Goal: Task Accomplishment & Management: Use online tool/utility

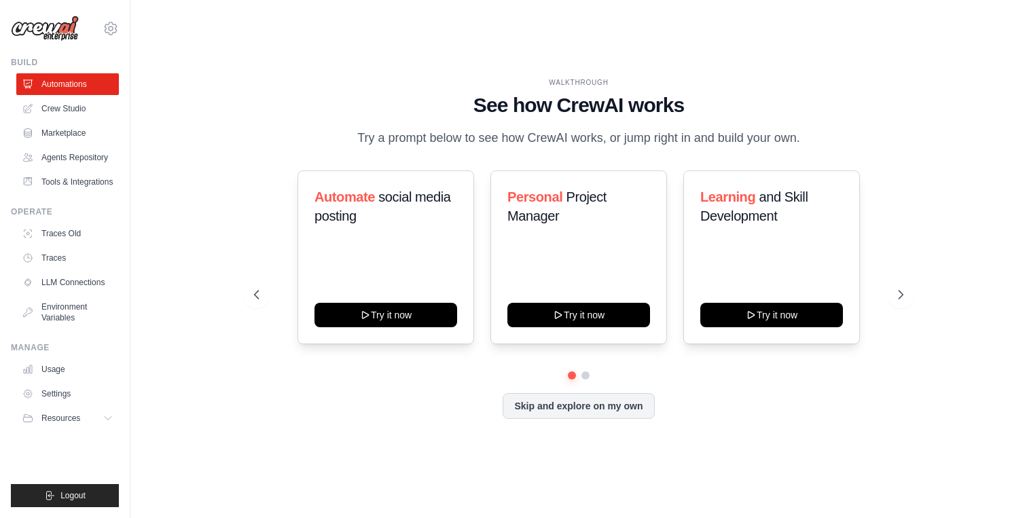
click at [60, 32] on img at bounding box center [45, 29] width 68 height 26
click at [109, 27] on icon at bounding box center [111, 28] width 4 height 4
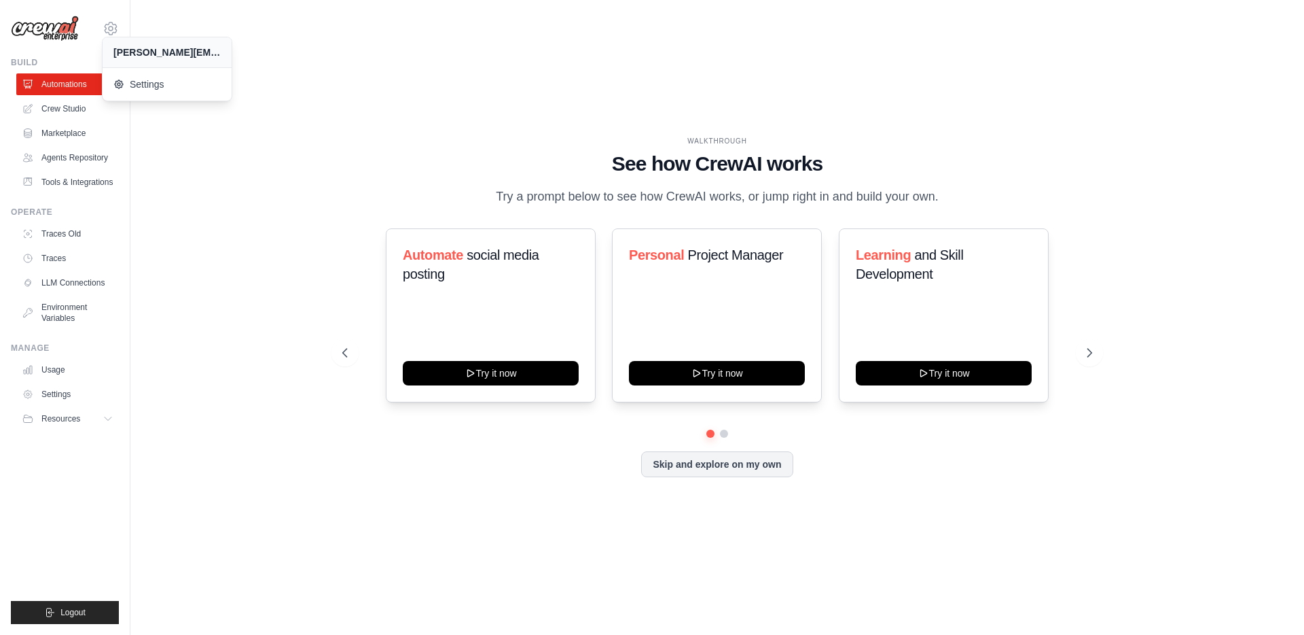
click at [490, 158] on h1 "See how CrewAI works" at bounding box center [717, 163] width 750 height 24
click at [71, 103] on link "Crew Studio" at bounding box center [69, 109] width 103 height 22
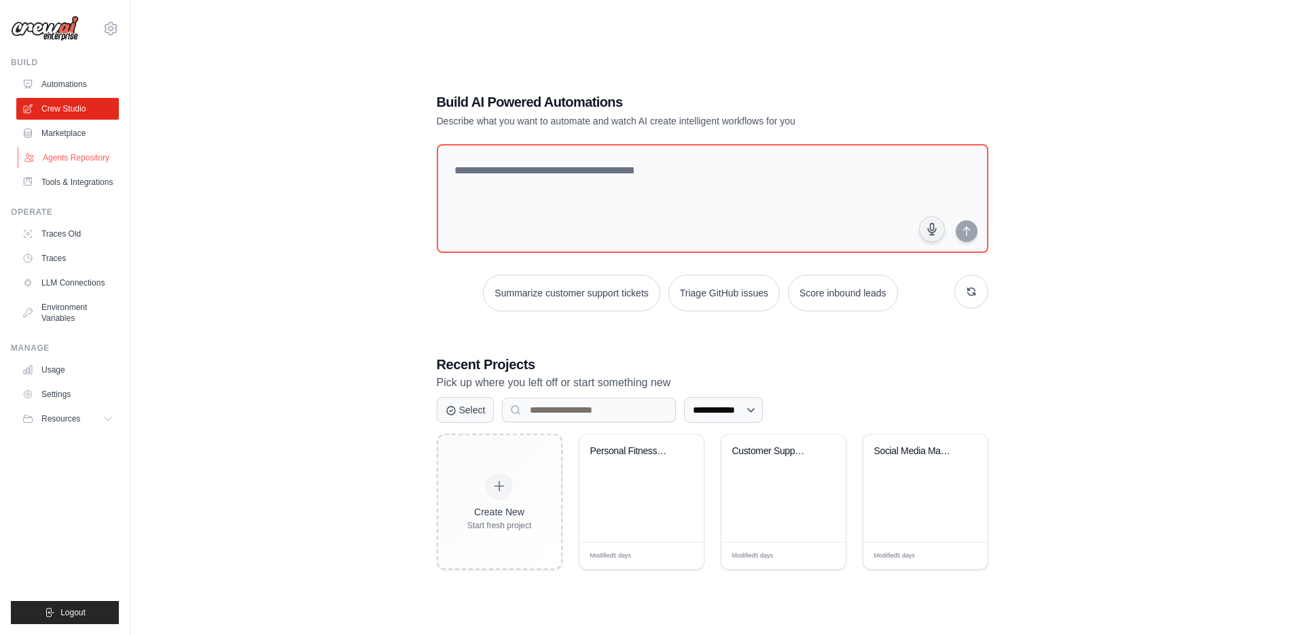
click at [59, 157] on link "Agents Repository" at bounding box center [69, 158] width 103 height 22
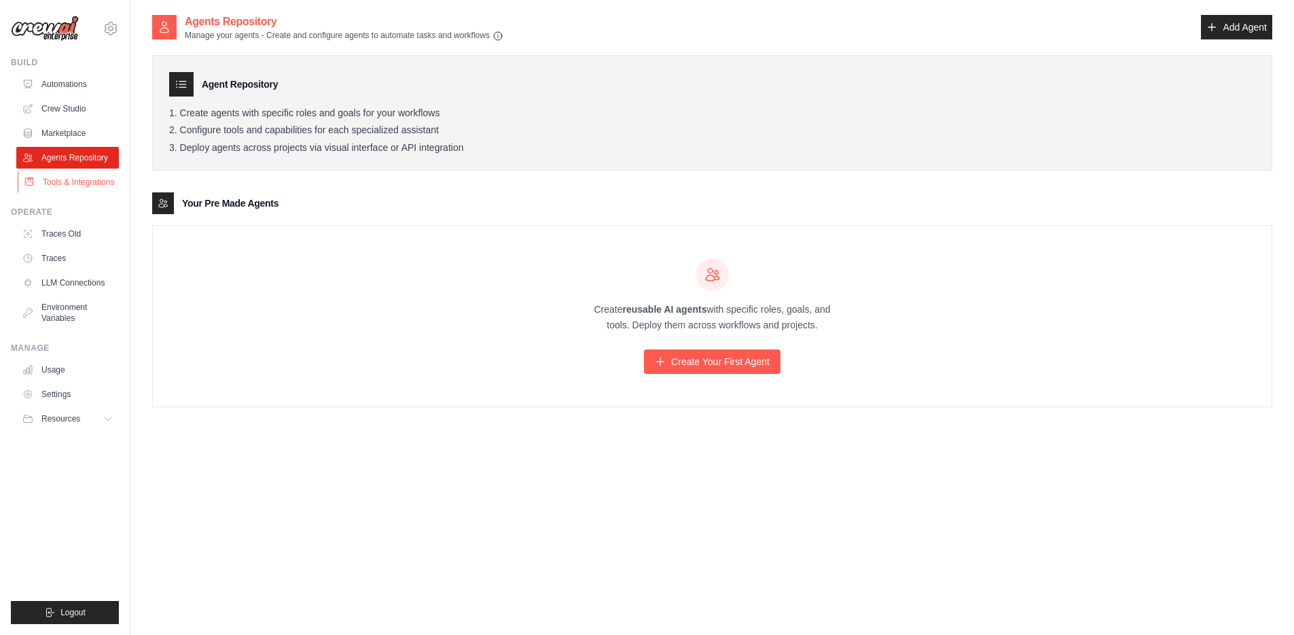
click at [67, 183] on link "Tools & Integrations" at bounding box center [69, 182] width 103 height 22
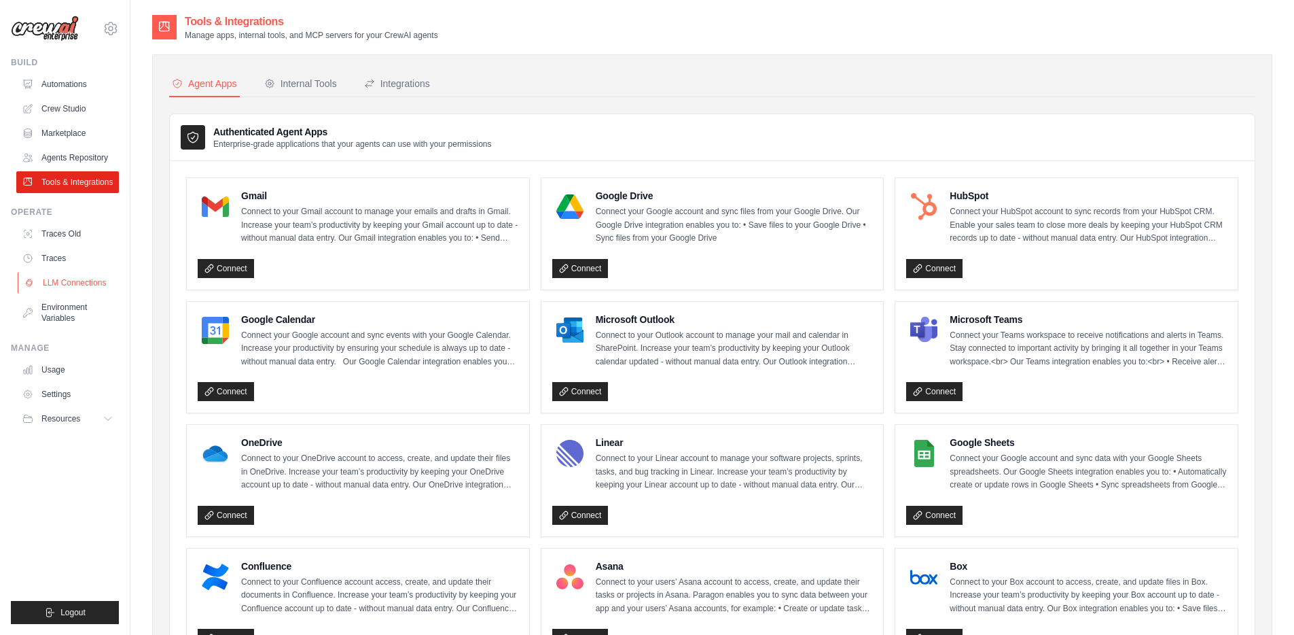
click at [66, 287] on link "LLM Connections" at bounding box center [69, 283] width 103 height 22
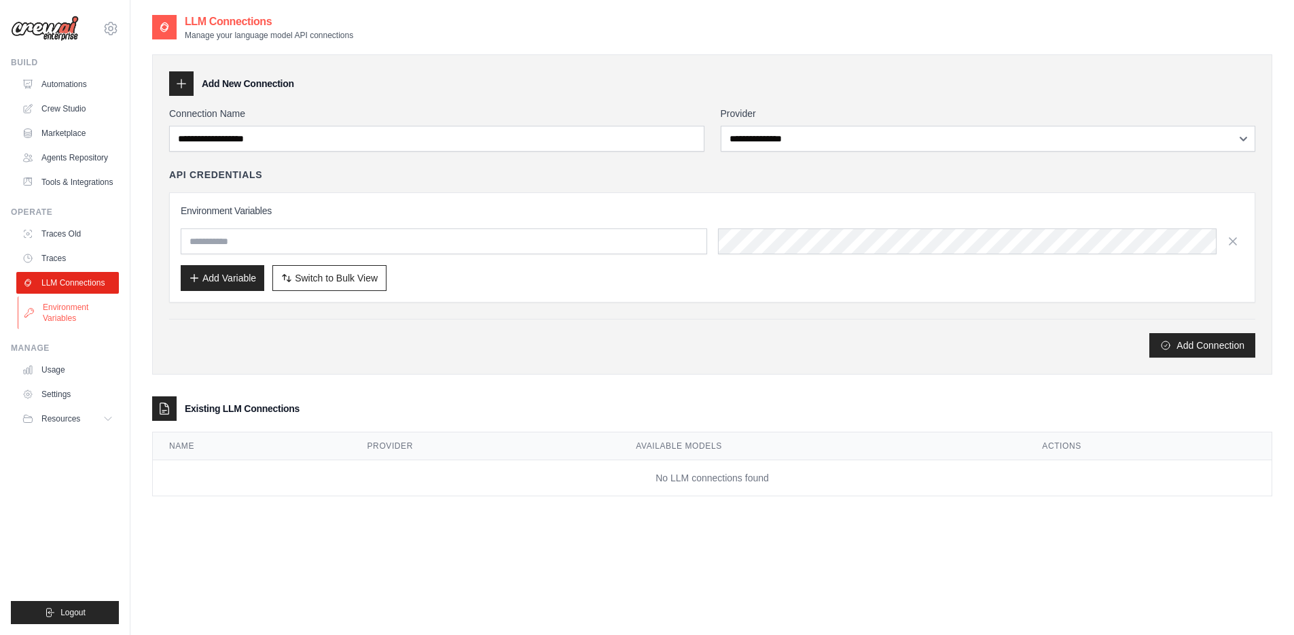
click at [54, 310] on link "Environment Variables" at bounding box center [69, 312] width 103 height 33
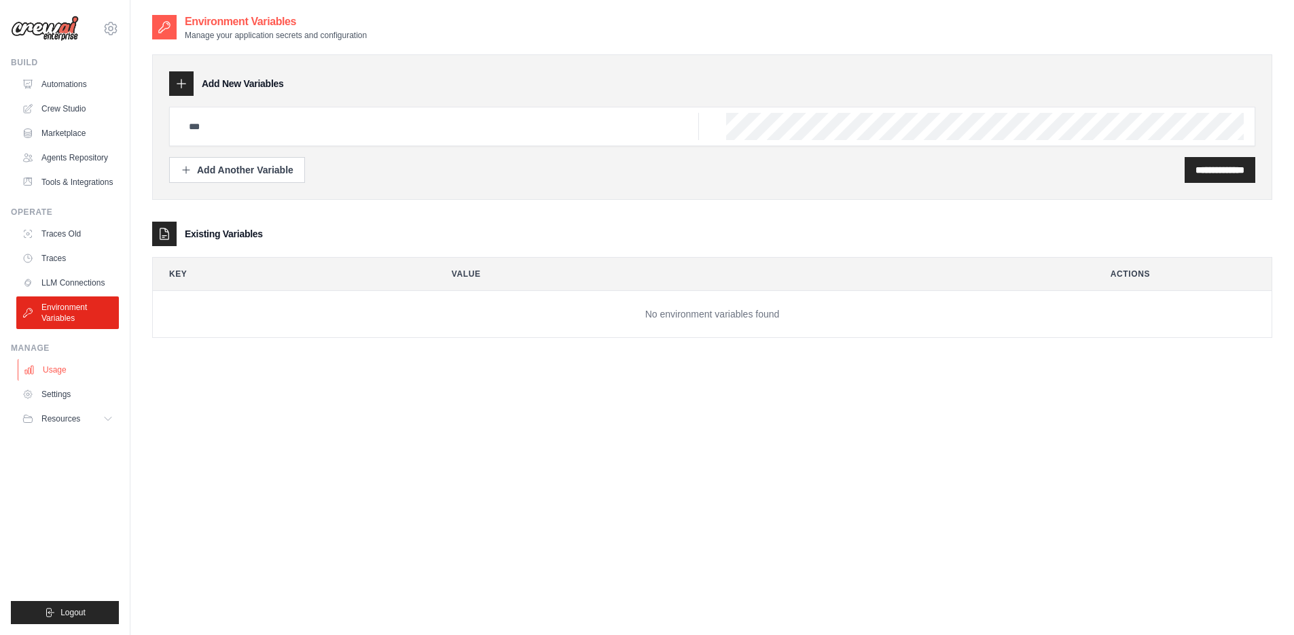
click at [53, 376] on link "Usage" at bounding box center [69, 370] width 103 height 22
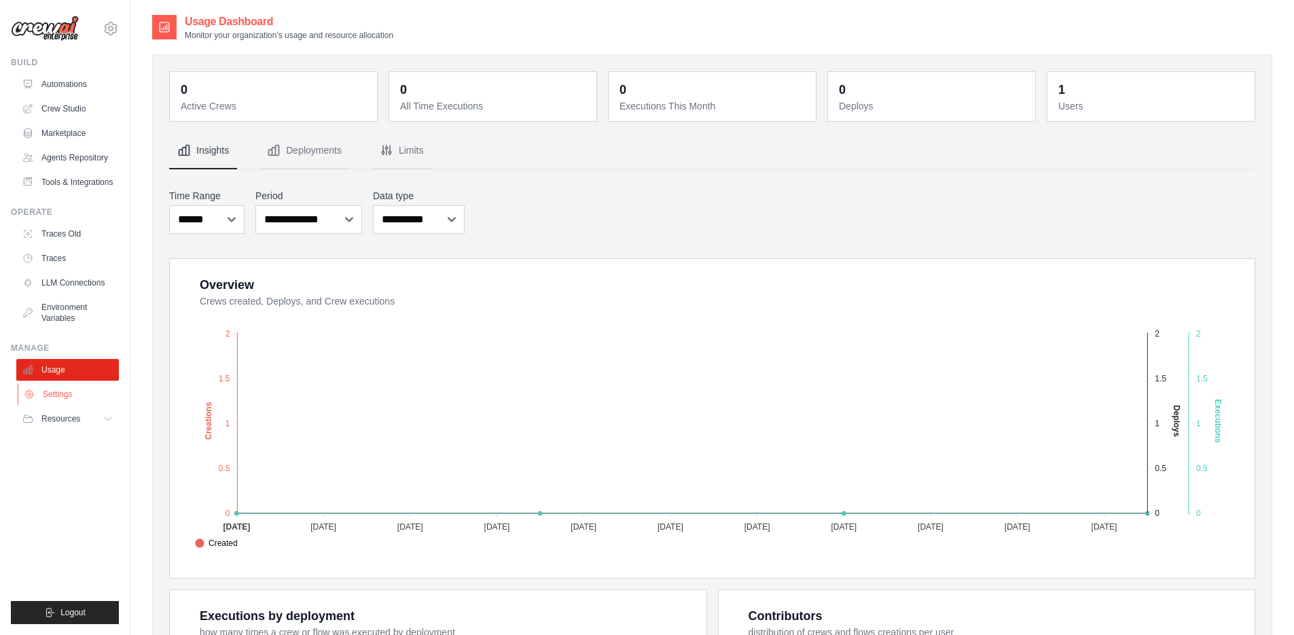
click at [46, 394] on link "Settings" at bounding box center [69, 394] width 103 height 22
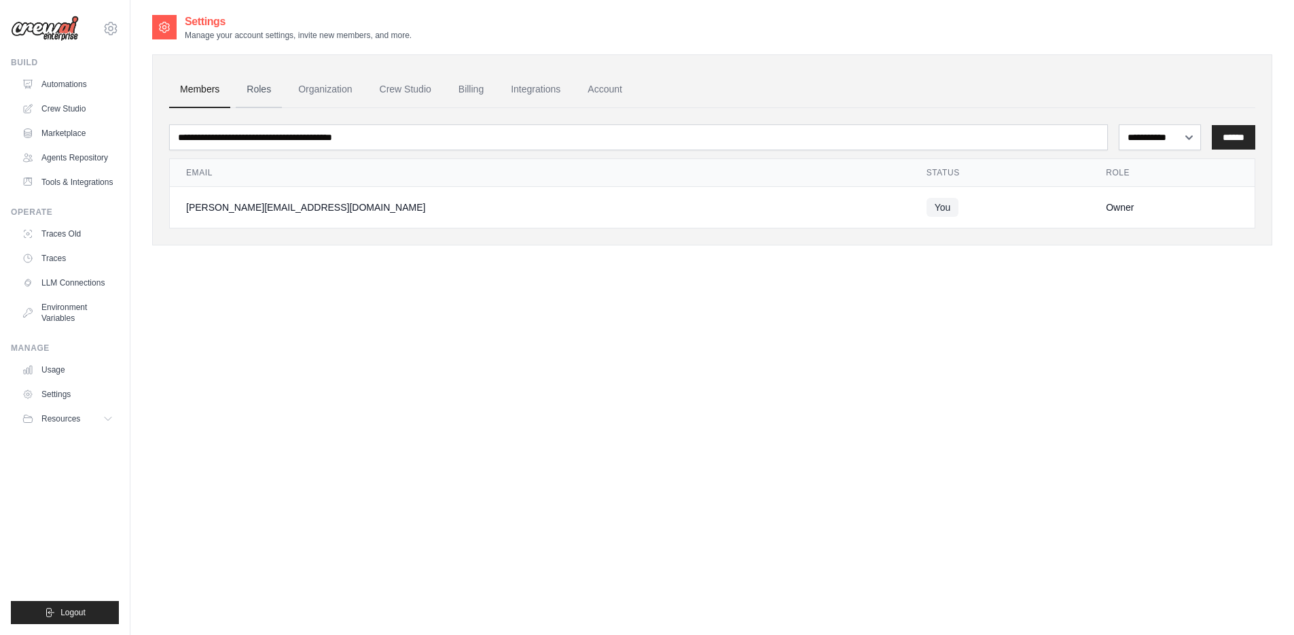
click at [257, 90] on link "Roles" at bounding box center [259, 89] width 46 height 37
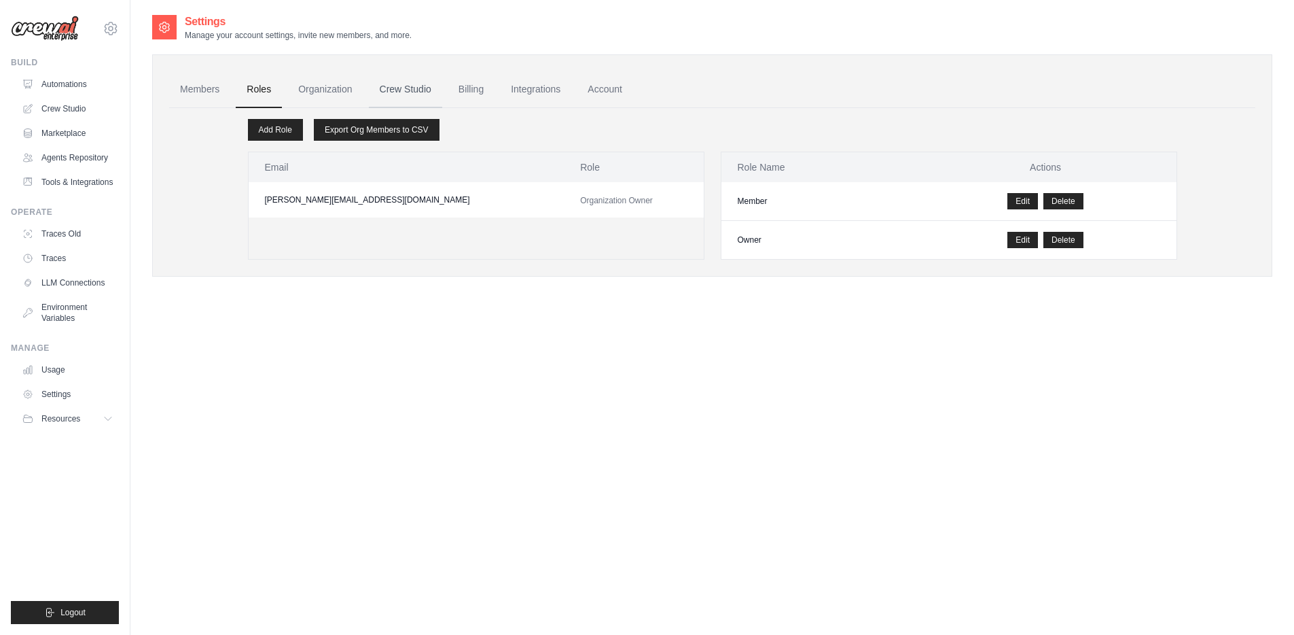
click at [408, 92] on link "Crew Studio" at bounding box center [405, 89] width 73 height 37
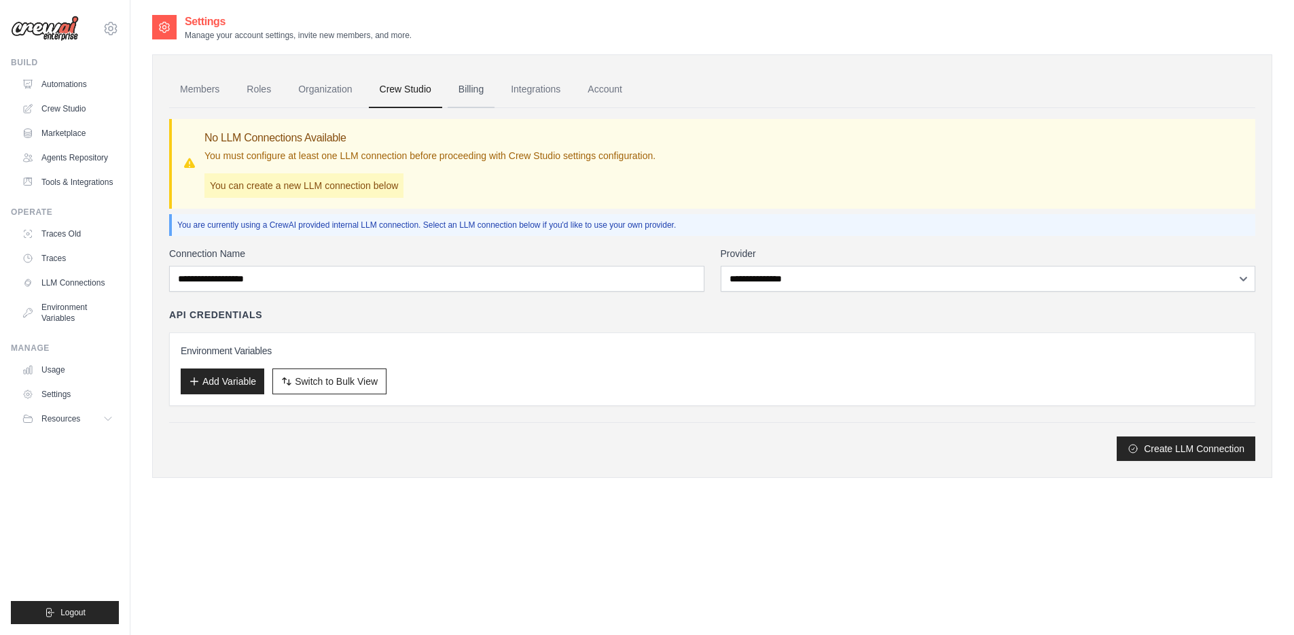
click at [476, 90] on link "Billing" at bounding box center [471, 89] width 47 height 37
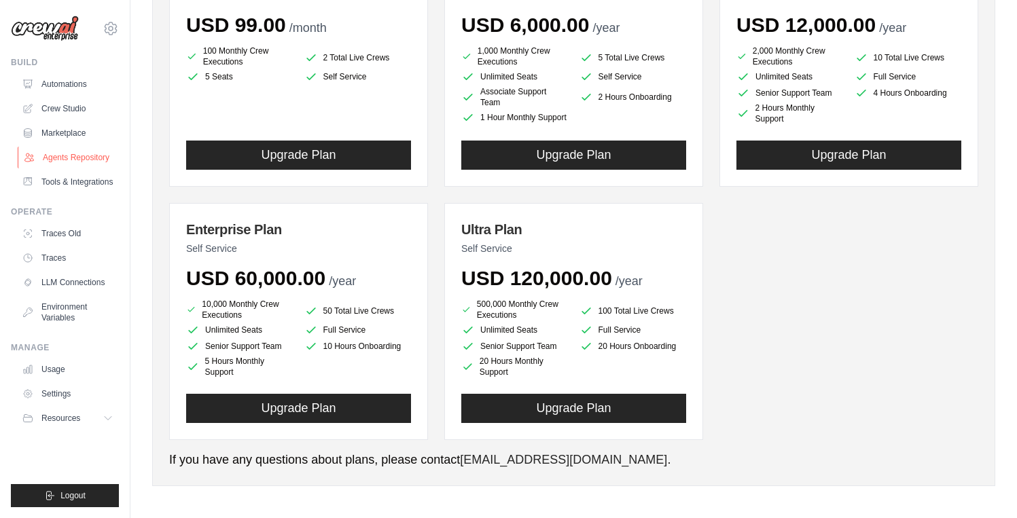
scroll to position [242, 0]
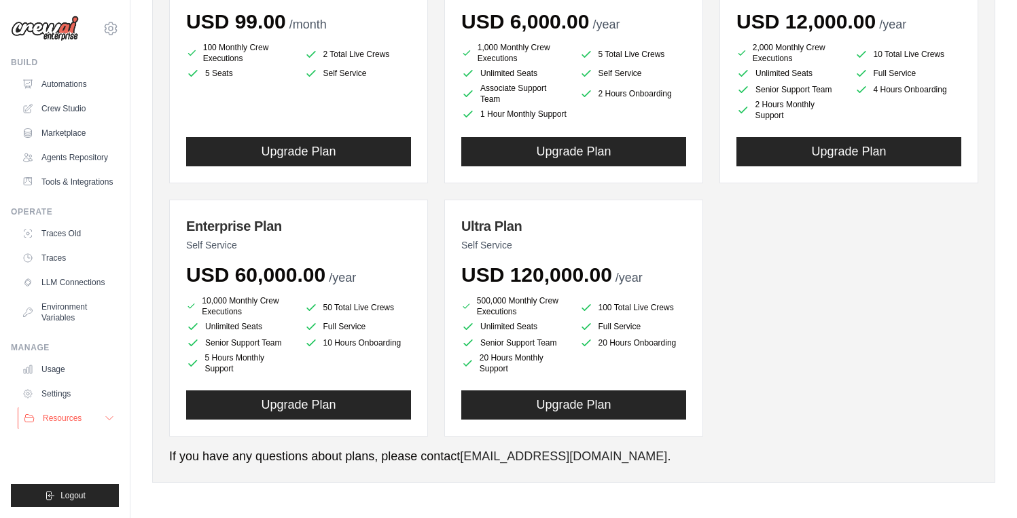
click at [99, 422] on button "Resources" at bounding box center [69, 419] width 103 height 22
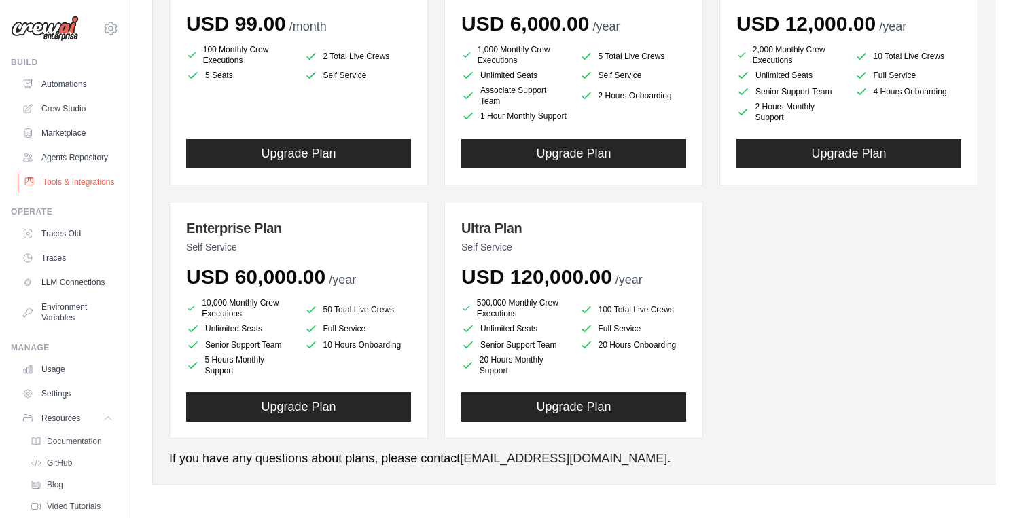
scroll to position [239, 0]
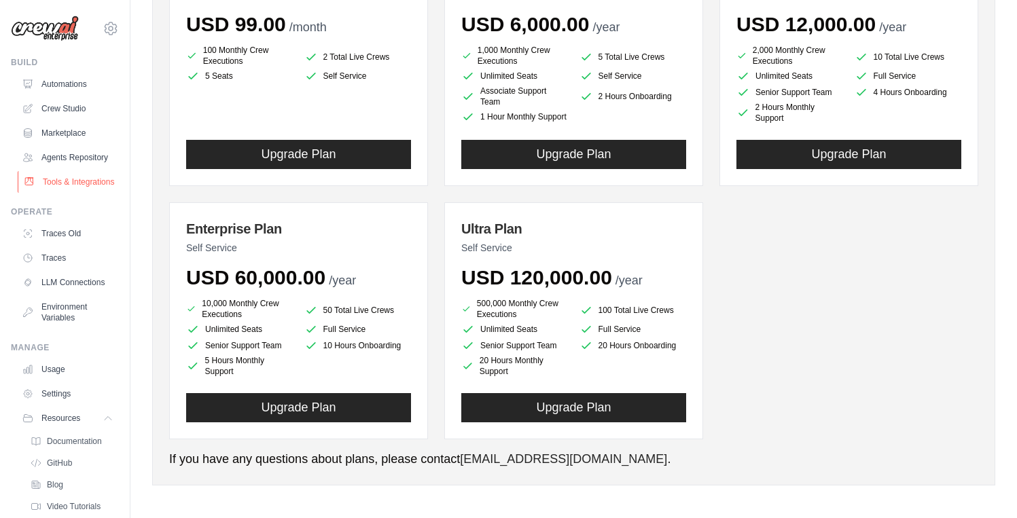
click at [64, 193] on link "Tools & Integrations" at bounding box center [69, 182] width 103 height 22
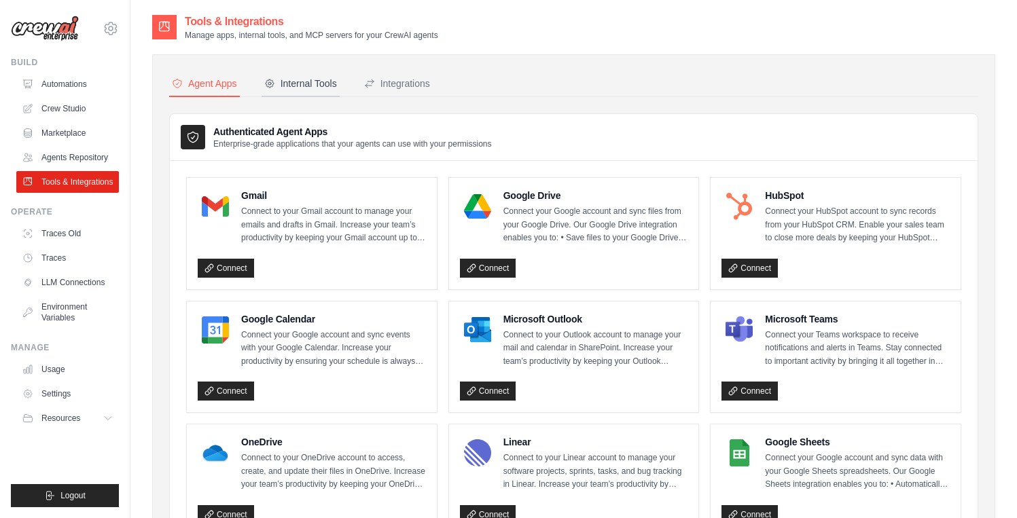
click at [308, 82] on div "Internal Tools" at bounding box center [300, 84] width 73 height 14
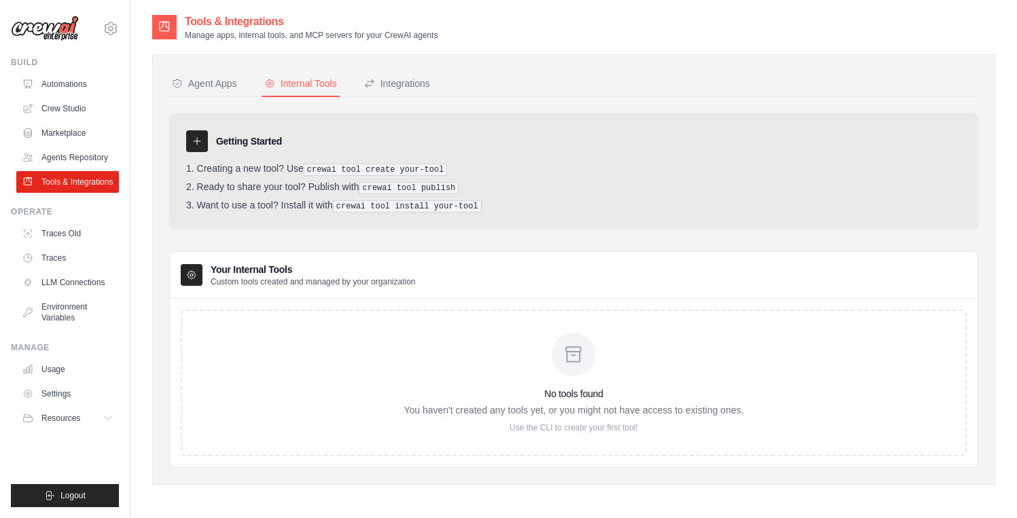
scroll to position [27, 0]
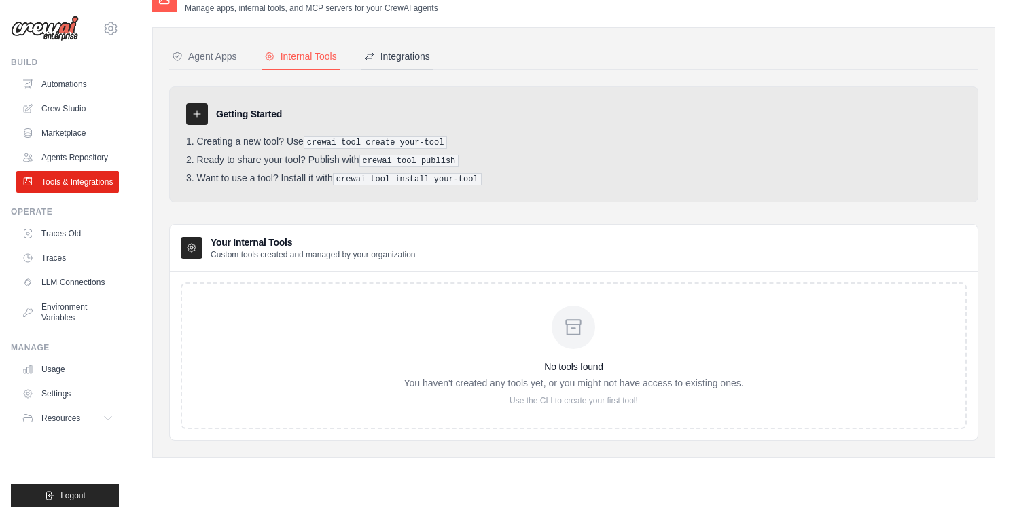
click at [395, 60] on div "Integrations" at bounding box center [397, 57] width 66 height 14
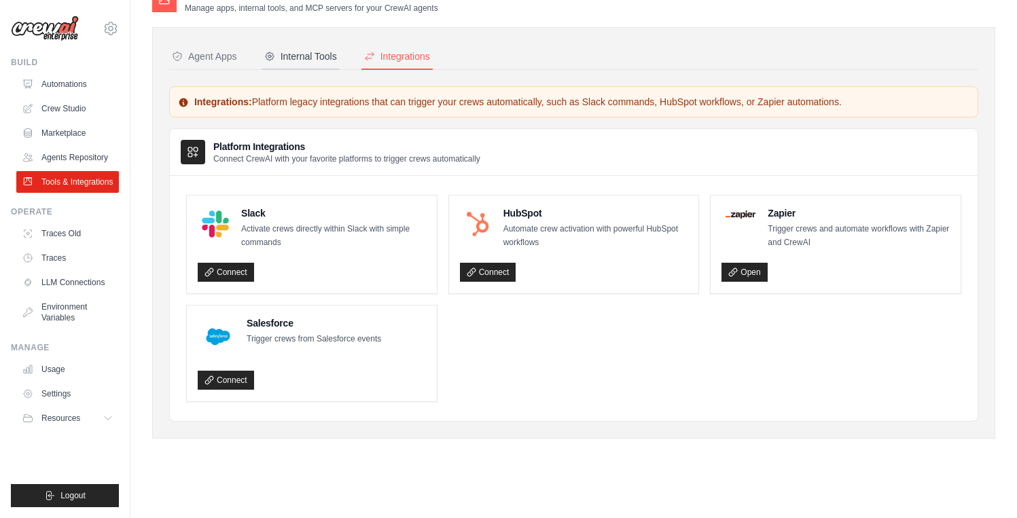
click at [291, 61] on div "Internal Tools" at bounding box center [300, 57] width 73 height 14
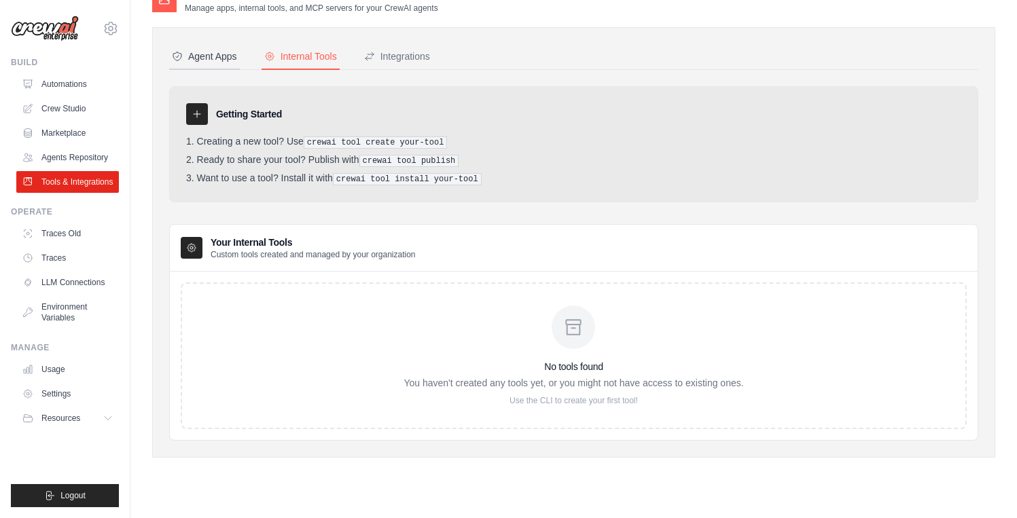
click at [212, 55] on div "Agent Apps" at bounding box center [204, 57] width 65 height 14
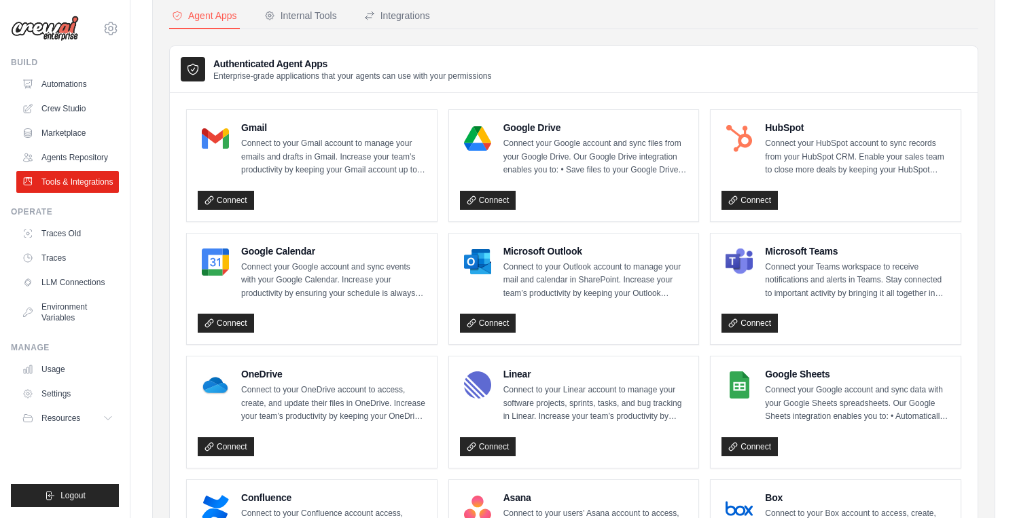
scroll to position [101, 0]
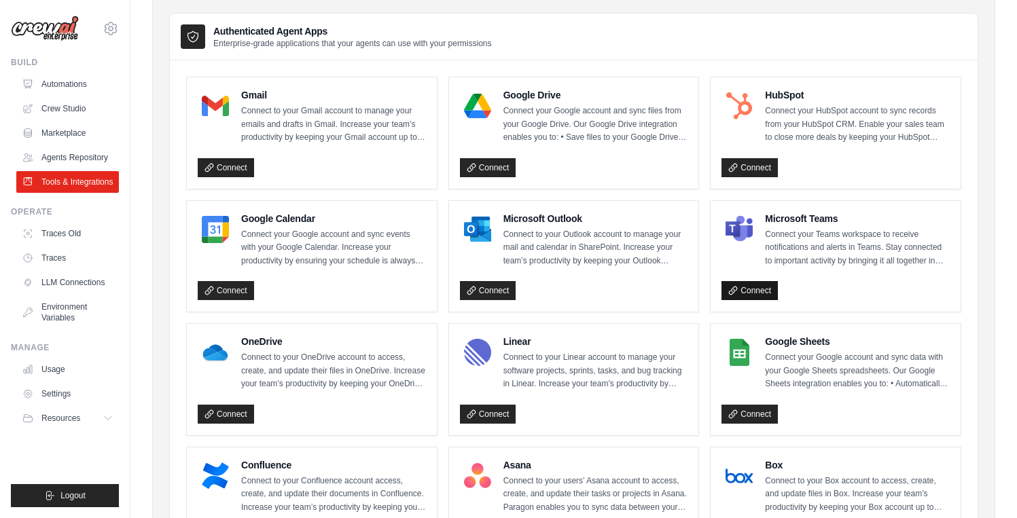
drag, startPoint x: 755, startPoint y: 293, endPoint x: 738, endPoint y: 293, distance: 17.0
click at [755, 293] on link "Connect" at bounding box center [749, 290] width 56 height 19
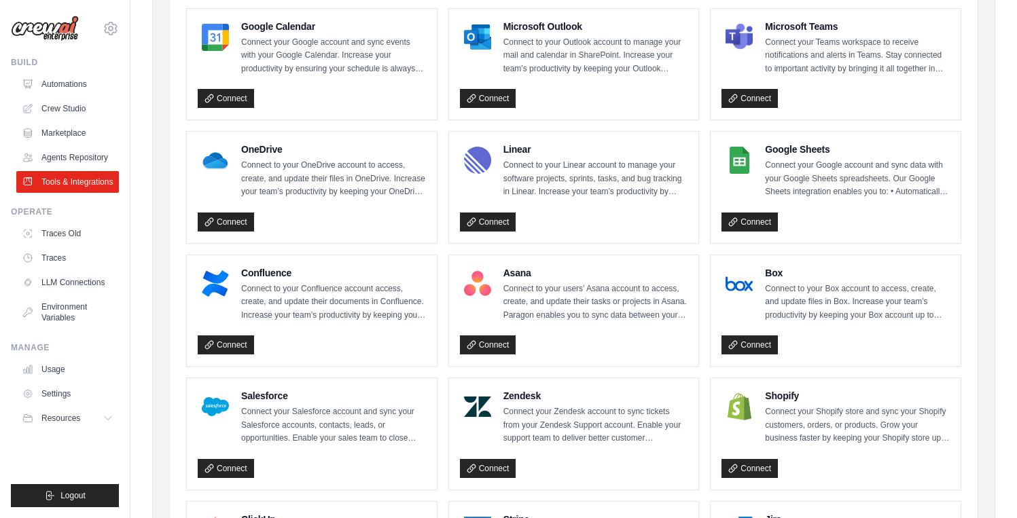
scroll to position [294, 0]
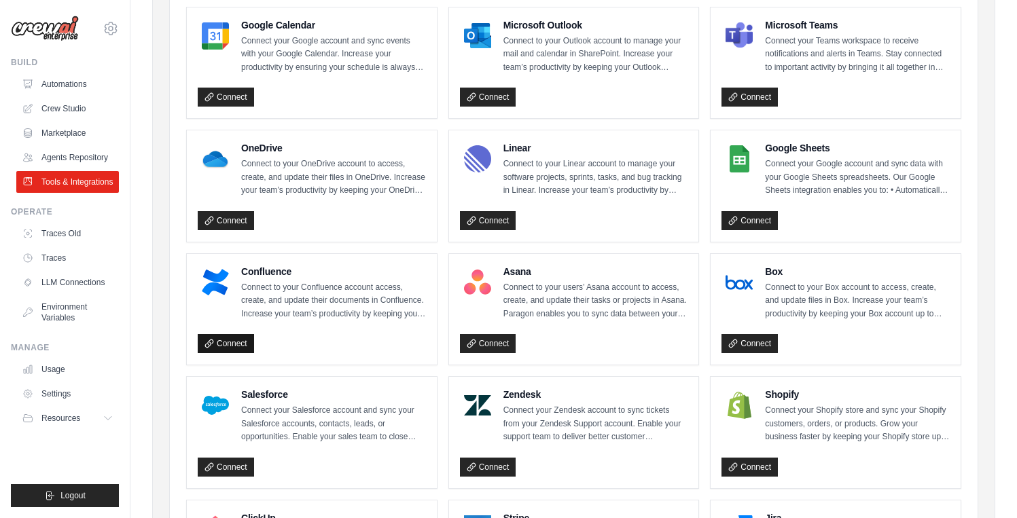
click at [245, 341] on link "Connect" at bounding box center [226, 343] width 56 height 19
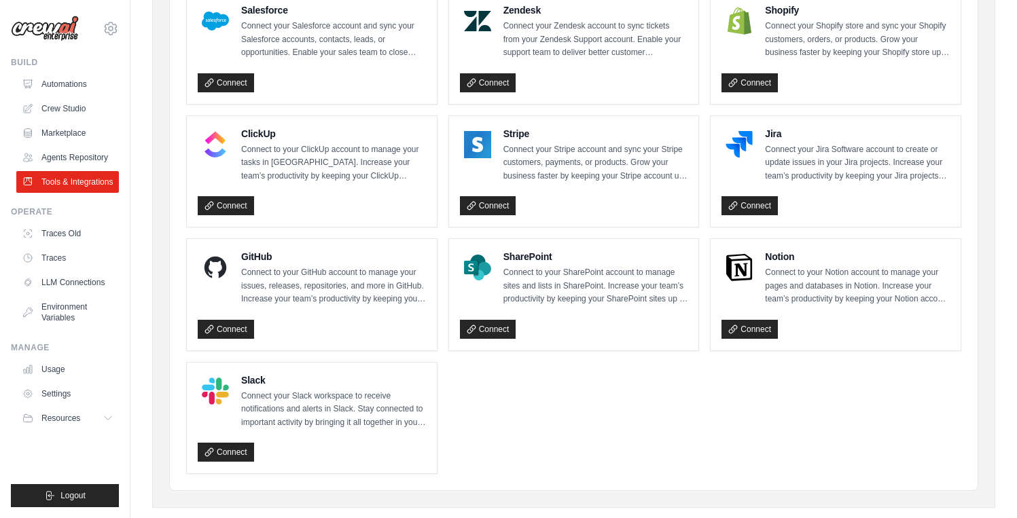
scroll to position [698, 0]
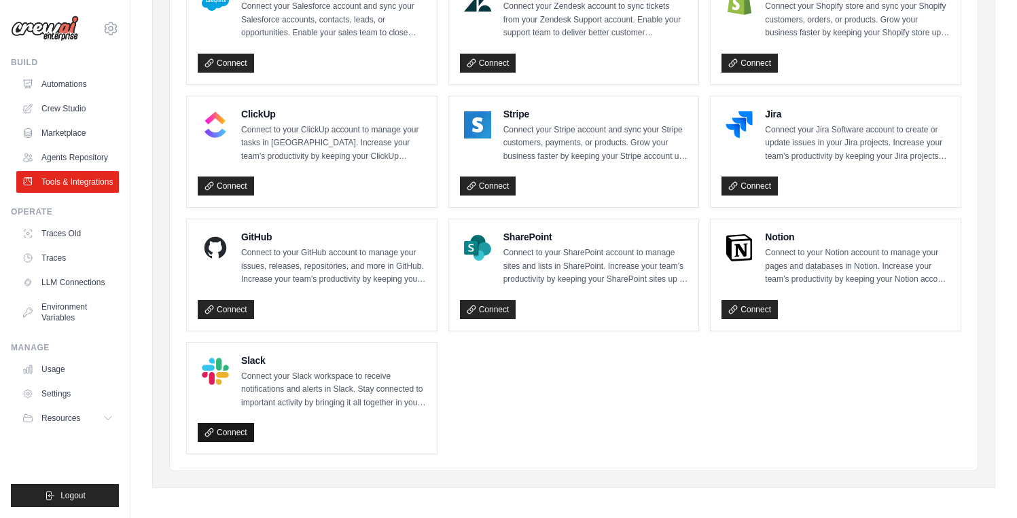
click at [223, 430] on link "Connect" at bounding box center [226, 432] width 56 height 19
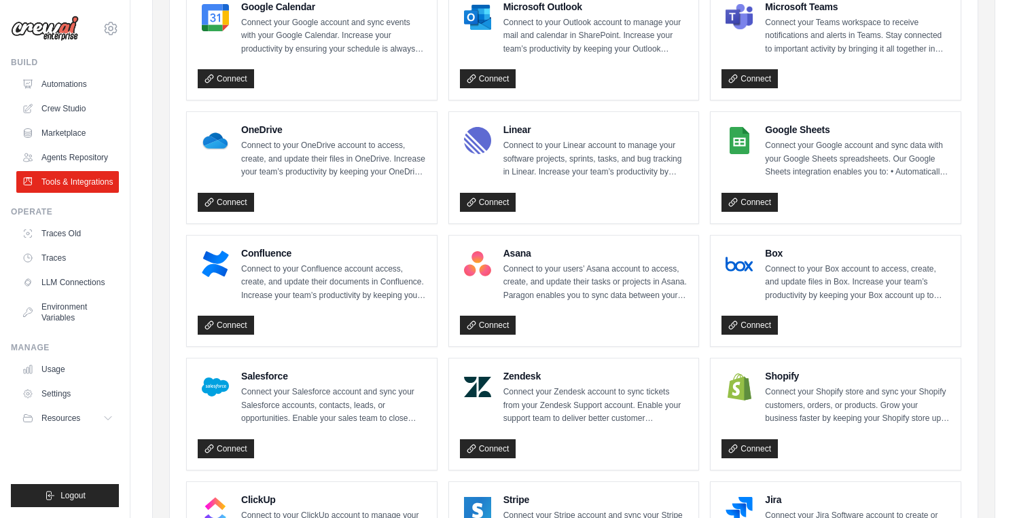
scroll to position [325, 0]
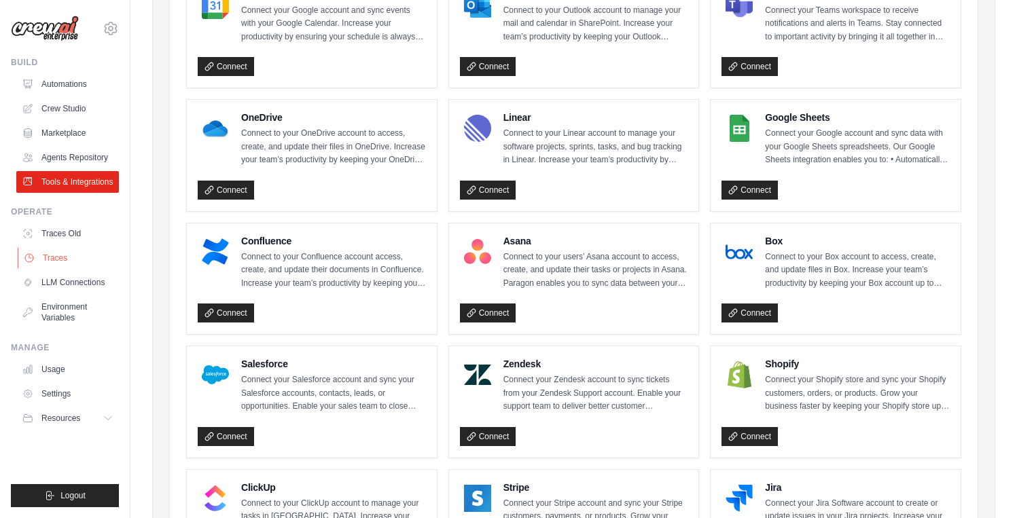
click at [65, 260] on link "Traces" at bounding box center [69, 258] width 103 height 22
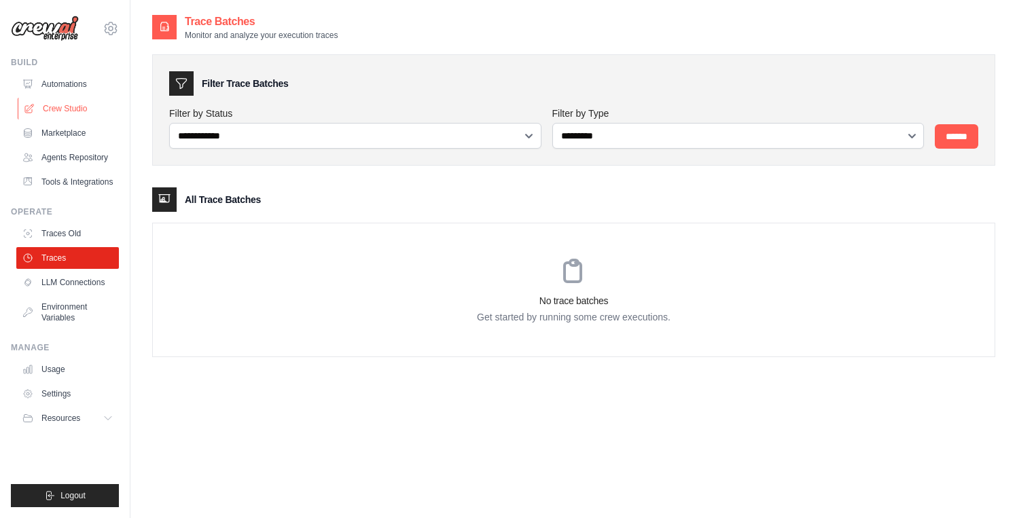
click at [55, 109] on link "Crew Studio" at bounding box center [69, 109] width 103 height 22
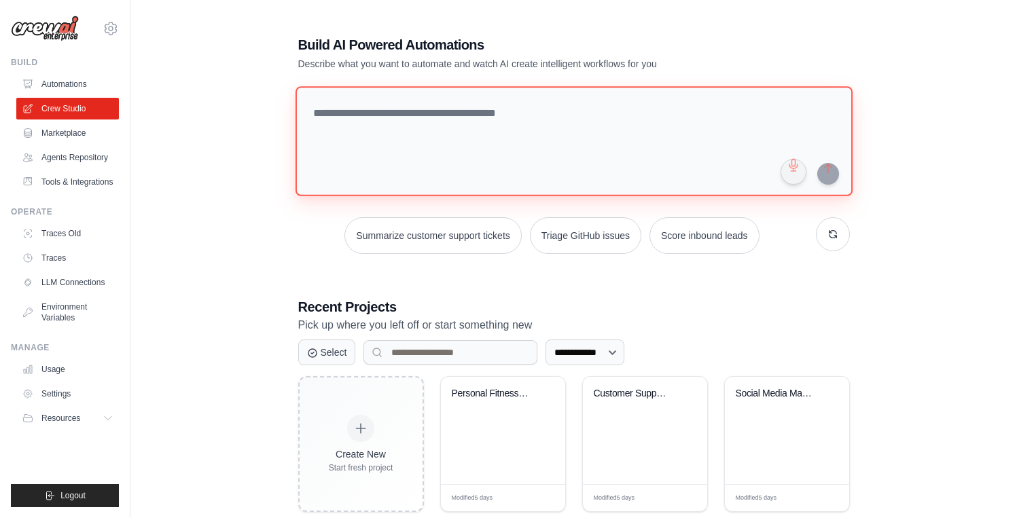
click at [450, 114] on textarea at bounding box center [573, 141] width 557 height 110
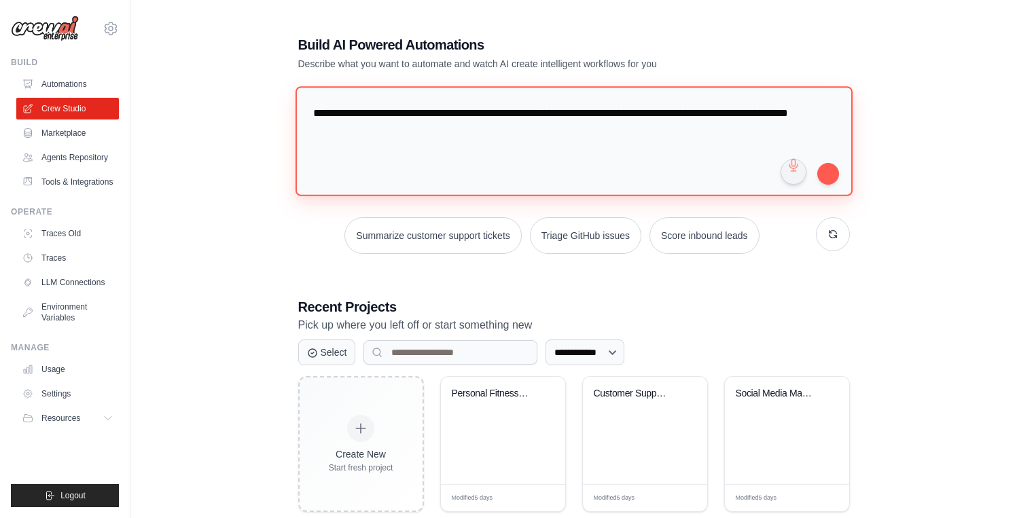
drag, startPoint x: 387, startPoint y: 135, endPoint x: 273, endPoint y: 92, distance: 121.0
click at [273, 92] on div "**********" at bounding box center [573, 274] width 843 height 520
click at [450, 147] on textarea "**********" at bounding box center [573, 141] width 557 height 110
paste textarea "**********"
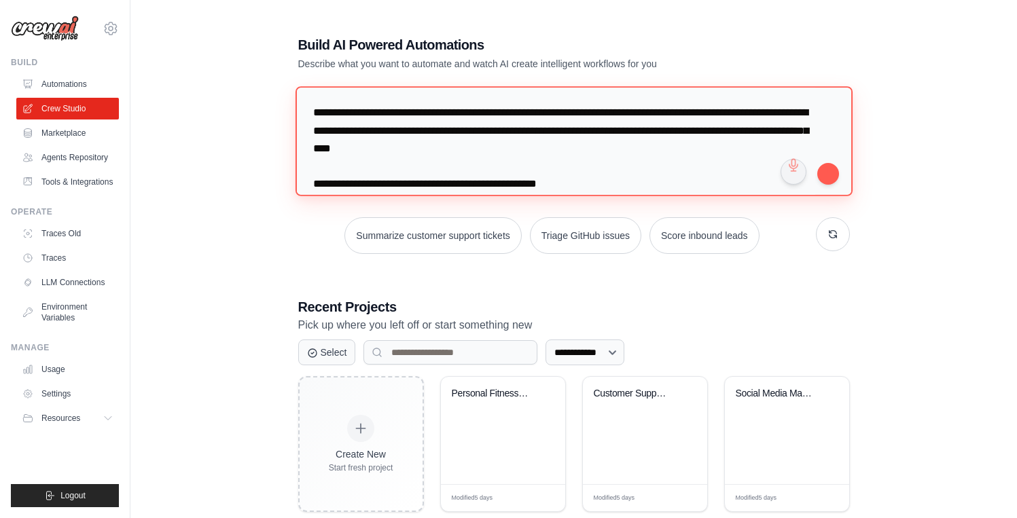
scroll to position [3264, 0]
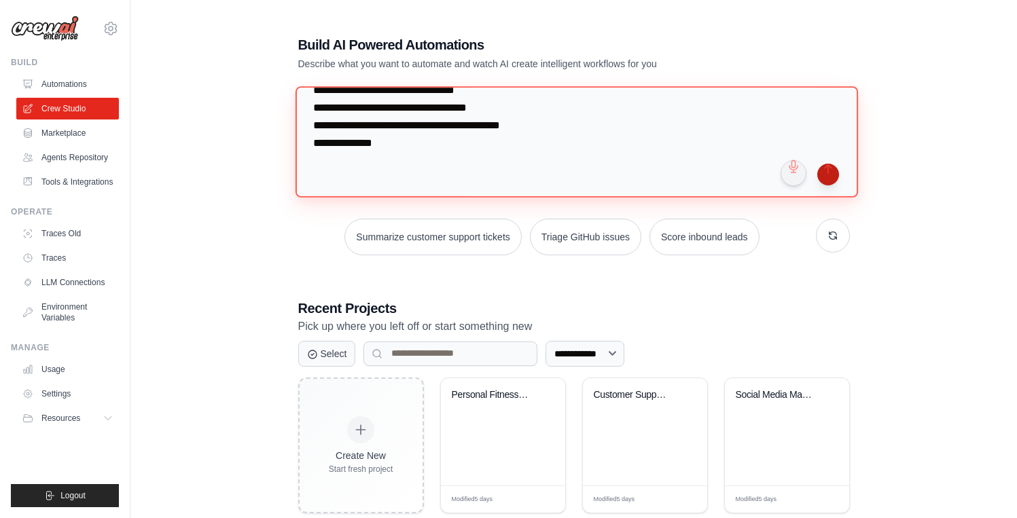
type textarea "**********"
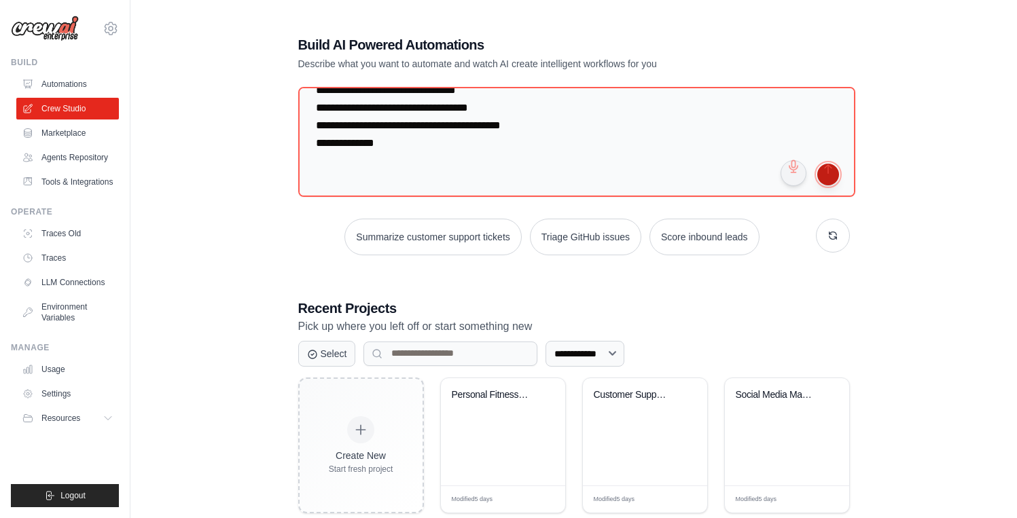
click at [832, 175] on button "submit" at bounding box center [828, 175] width 22 height 22
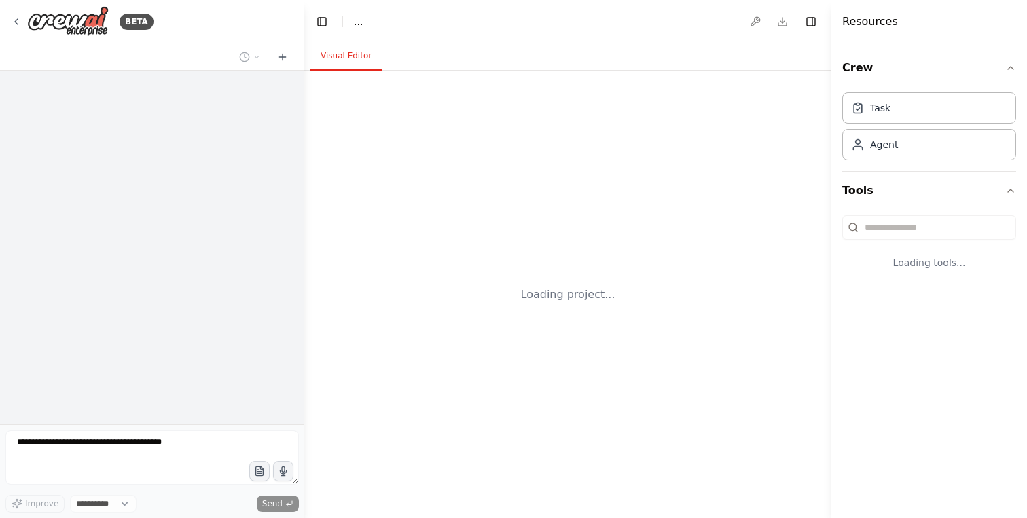
select select "****"
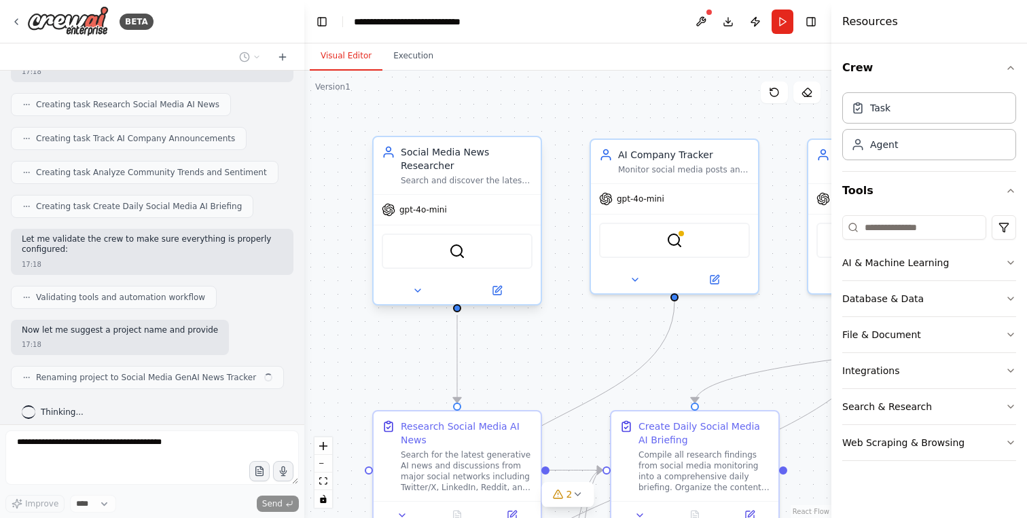
scroll to position [2281, 0]
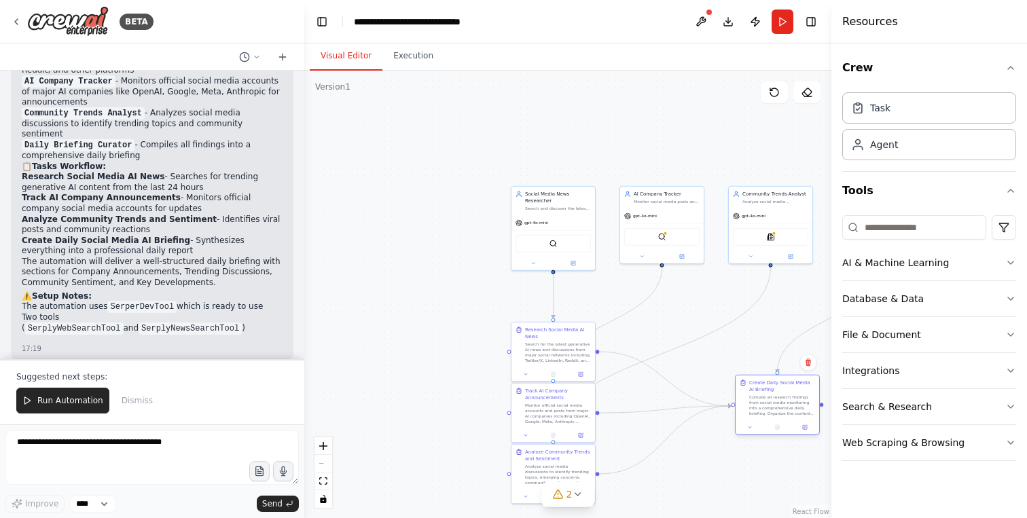
drag, startPoint x: 676, startPoint y: 340, endPoint x: 778, endPoint y: 393, distance: 114.9
click at [778, 393] on div "Create Daily Social Media AI Briefing Compile all research findings from social…" at bounding box center [782, 398] width 66 height 37
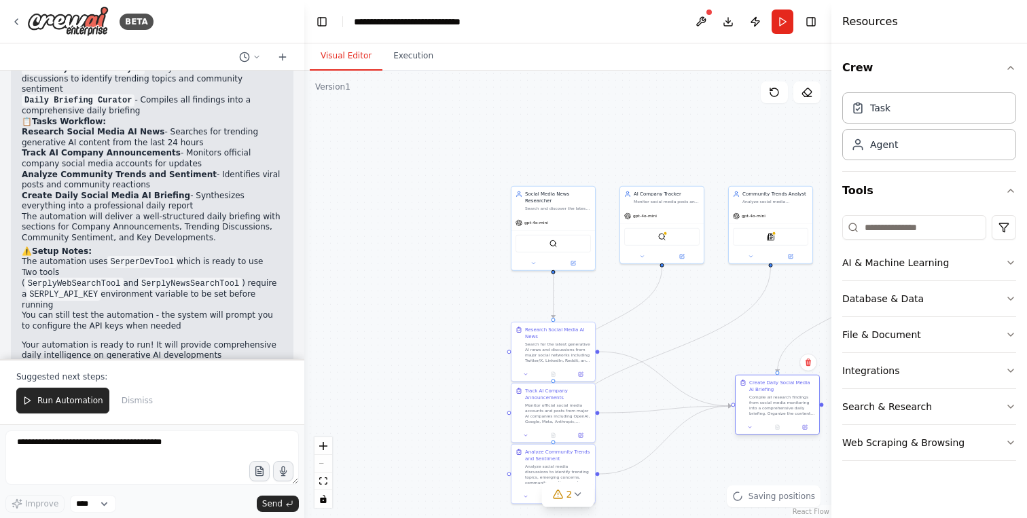
scroll to position [2745, 0]
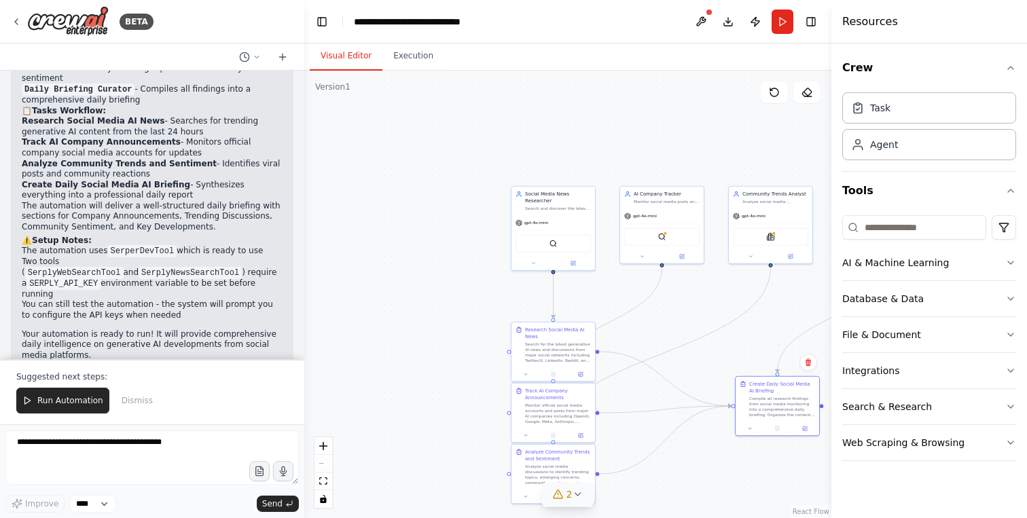
click at [579, 497] on icon at bounding box center [577, 494] width 11 height 11
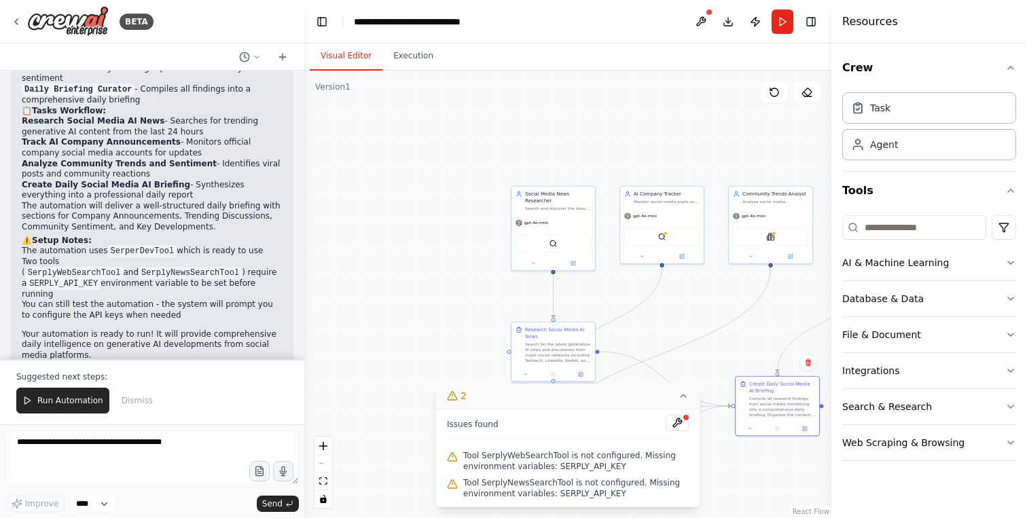
click at [596, 465] on span "Tool SerplyWebSearchTool is not configured. Missing environment variables: SERP…" at bounding box center [576, 461] width 226 height 22
click at [677, 422] on button at bounding box center [677, 423] width 23 height 16
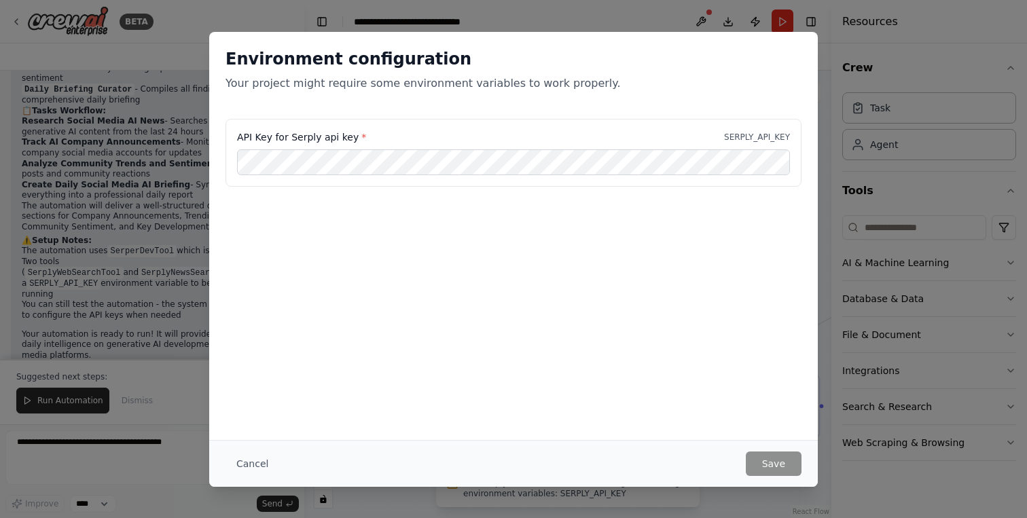
drag, startPoint x: 346, startPoint y: 386, endPoint x: 344, endPoint y: 377, distance: 9.1
click at [346, 385] on div "Environment configuration Your project might require some environment variables…" at bounding box center [513, 236] width 609 height 408
click at [239, 460] on button "Cancel" at bounding box center [253, 464] width 54 height 24
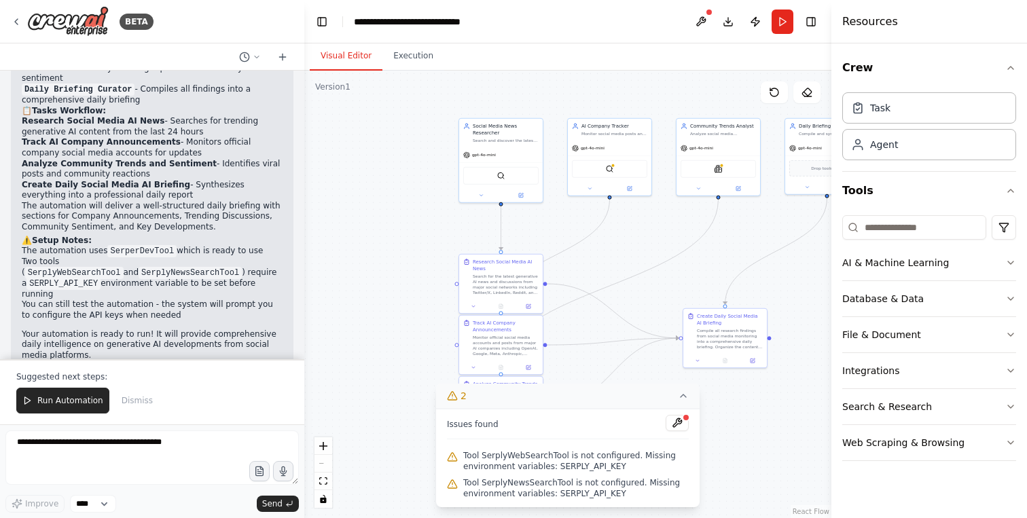
drag, startPoint x: 450, startPoint y: 208, endPoint x: 397, endPoint y: 140, distance: 85.7
click at [397, 140] on div ".deletable-edge-delete-btn { width: 20px; height: 20px; border: 0px solid #ffff…" at bounding box center [567, 295] width 527 height 448
drag, startPoint x: 518, startPoint y: 285, endPoint x: 514, endPoint y: 264, distance: 22.1
click at [514, 264] on div "Search for the latest generative AI news and discussions from major social netw…" at bounding box center [499, 263] width 66 height 22
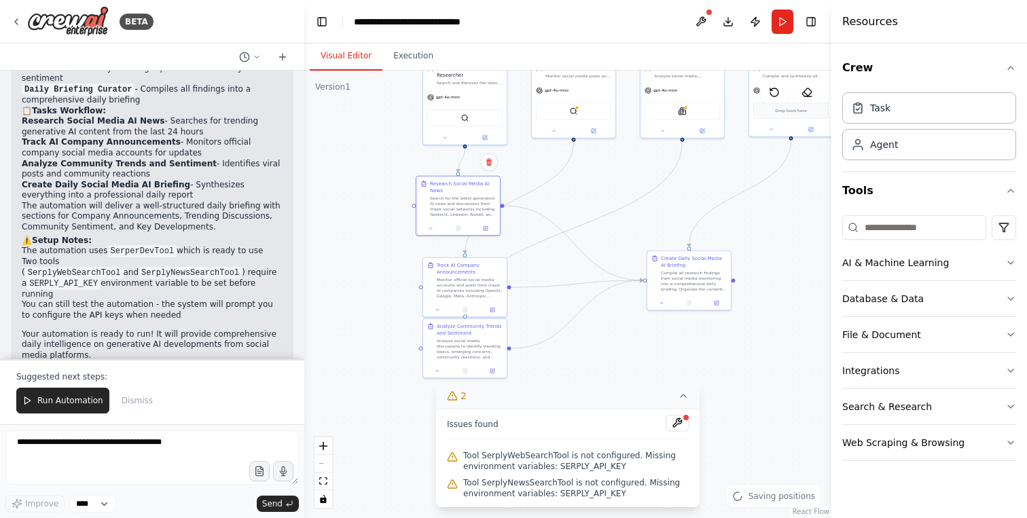
drag, startPoint x: 618, startPoint y: 264, endPoint x: 586, endPoint y: 213, distance: 59.8
click at [586, 213] on div ".deletable-edge-delete-btn { width: 20px; height: 20px; border: 0px solid #ffff…" at bounding box center [567, 295] width 527 height 448
drag, startPoint x: 486, startPoint y: 290, endPoint x: 484, endPoint y: 322, distance: 32.0
click at [481, 305] on div "Monitor official social media accounts and posts from major AI companies includ…" at bounding box center [463, 300] width 66 height 22
drag, startPoint x: 477, startPoint y: 359, endPoint x: 587, endPoint y: 341, distance: 111.6
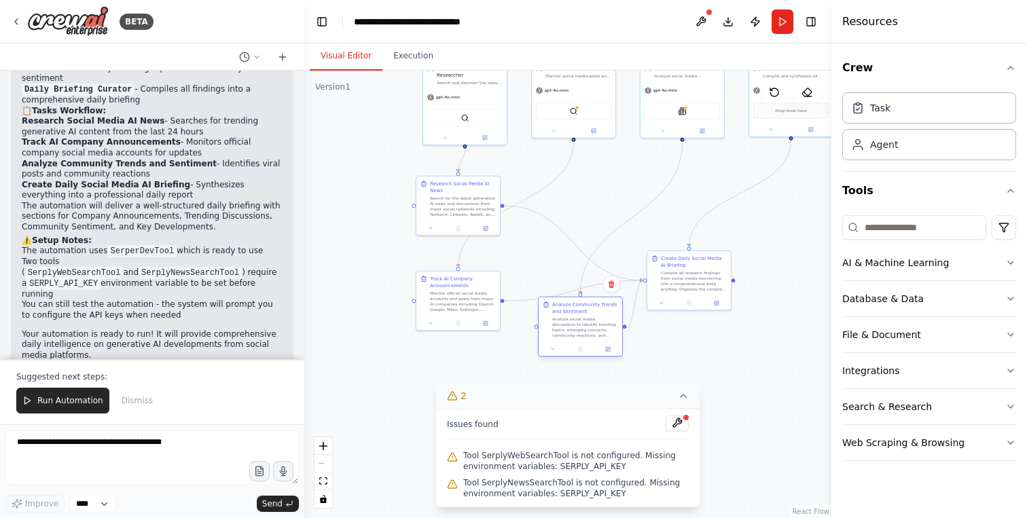
click at [587, 341] on div "Analyze Community Trends and Sentiment Analyze social media discussions to iden…" at bounding box center [581, 320] width 84 height 45
drag, startPoint x: 473, startPoint y: 308, endPoint x: 584, endPoint y: 255, distance: 123.7
click at [584, 255] on div "Monitor official social media accounts and posts from major AI companies includ…" at bounding box center [572, 246] width 66 height 22
drag, startPoint x: 682, startPoint y: 158, endPoint x: 645, endPoint y: 213, distance: 66.5
click at [620, 240] on div ".deletable-edge-delete-btn { width: 20px; height: 20px; border: 0px solid #ffff…" at bounding box center [567, 295] width 527 height 448
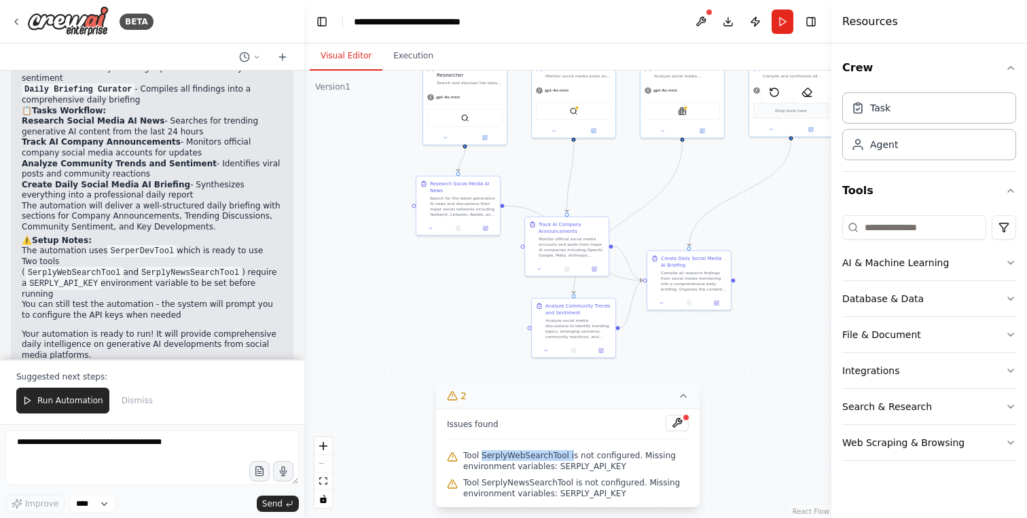
drag, startPoint x: 482, startPoint y: 457, endPoint x: 571, endPoint y: 461, distance: 89.8
click at [569, 457] on span "Tool SerplyWebSearchTool is not configured. Missing environment variables: SERP…" at bounding box center [576, 461] width 226 height 22
drag, startPoint x: 554, startPoint y: 467, endPoint x: 624, endPoint y: 467, distance: 70.7
click at [624, 467] on span "Tool SerplyWebSearchTool is not configured. Missing environment variables: SERP…" at bounding box center [576, 461] width 226 height 22
copy span "SERPLY_API_KEY"
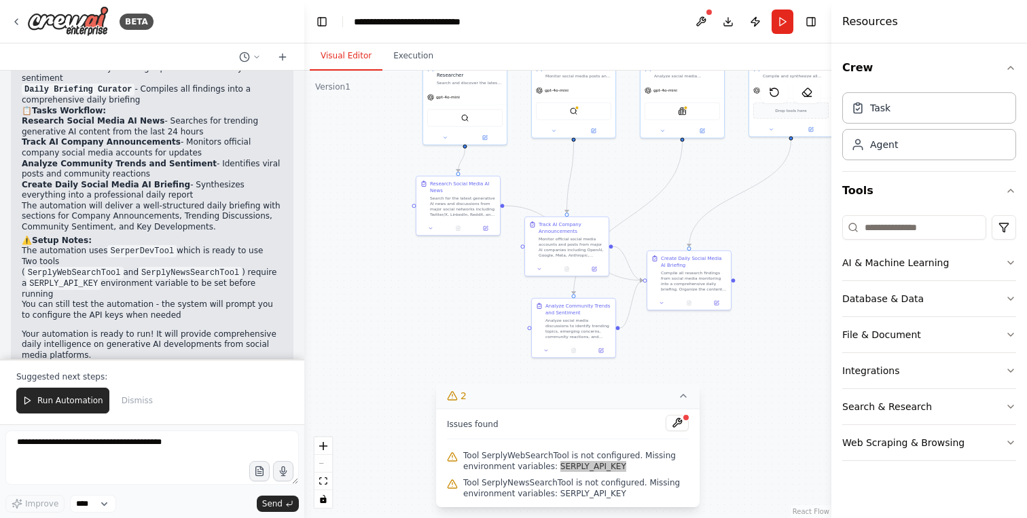
copy span "SERPLY_API_KEY"
